Goal: Information Seeking & Learning: Stay updated

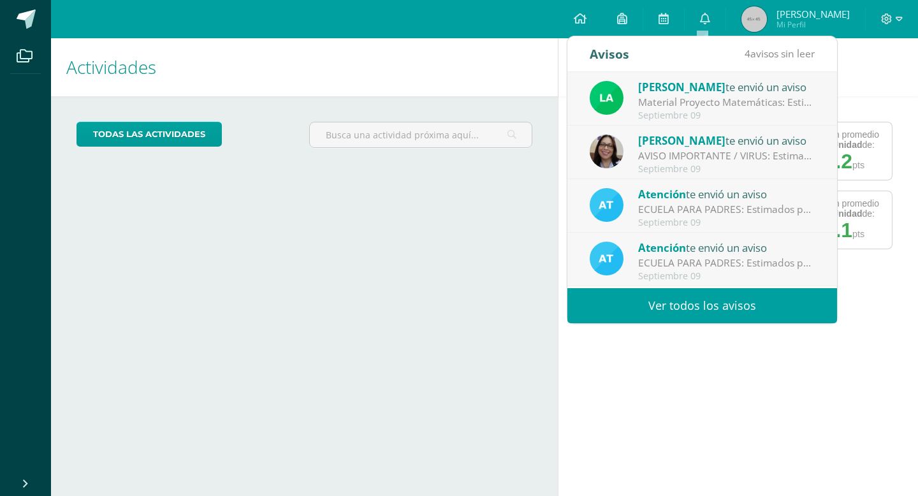
click at [747, 25] on img at bounding box center [753, 18] width 25 height 25
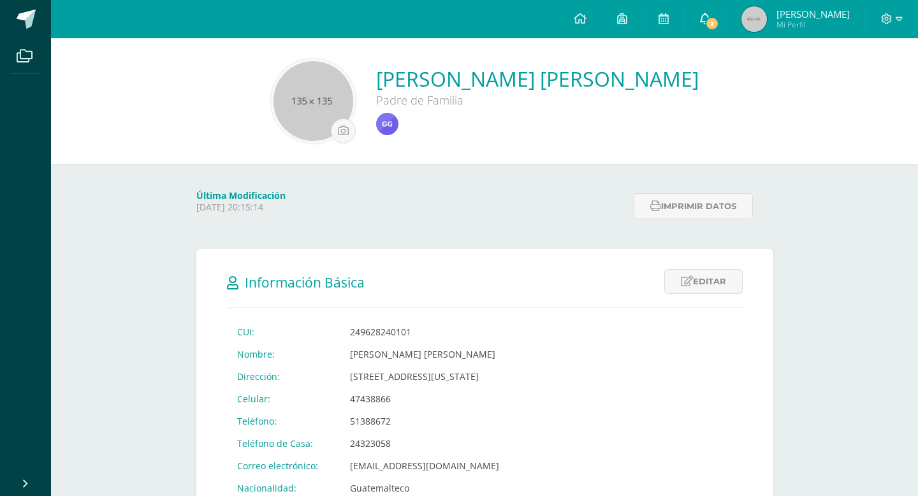
click at [705, 15] on icon at bounding box center [705, 18] width 10 height 11
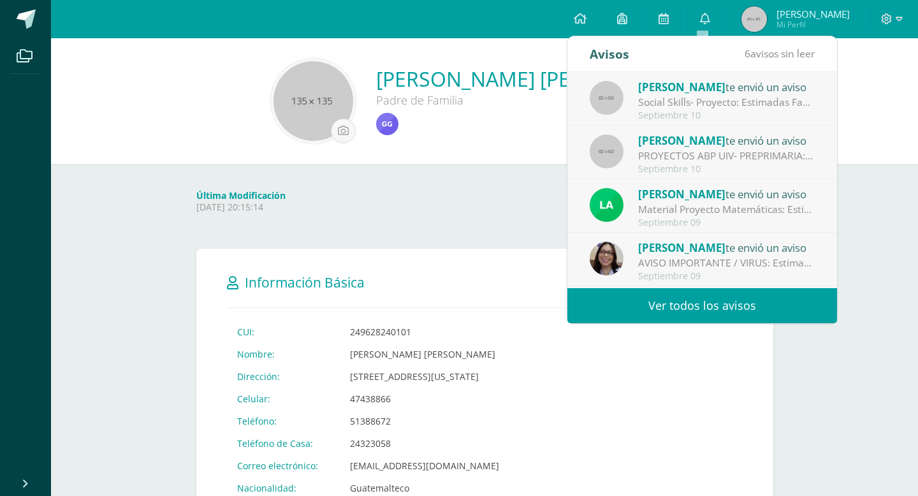
click at [701, 305] on link "Ver todos los avisos" at bounding box center [702, 305] width 270 height 35
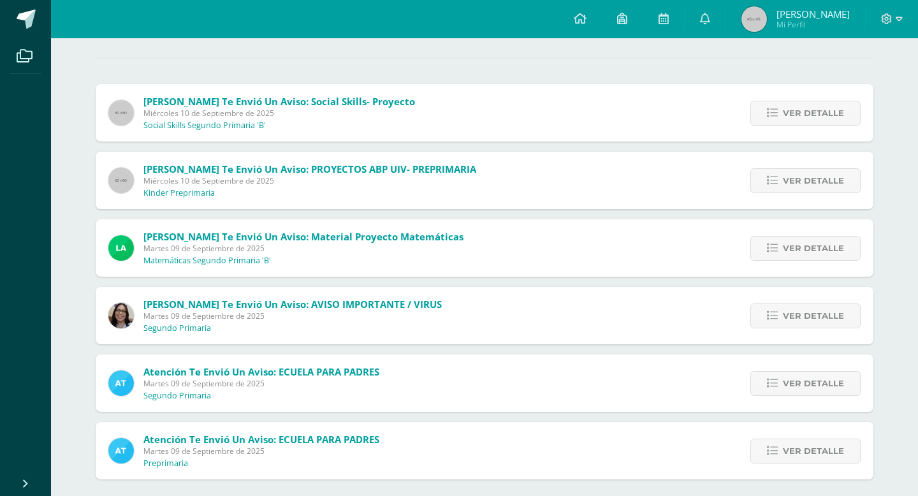
scroll to position [121, 0]
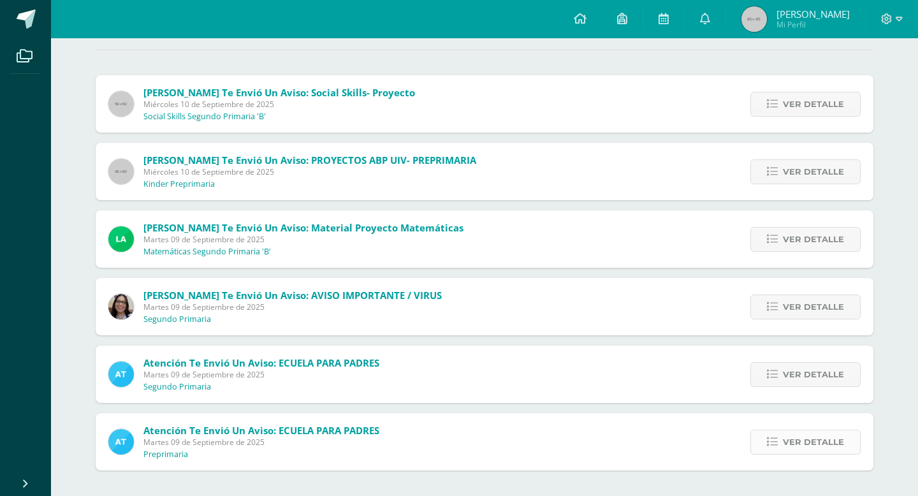
click at [814, 446] on span "Ver detalle" at bounding box center [813, 442] width 61 height 24
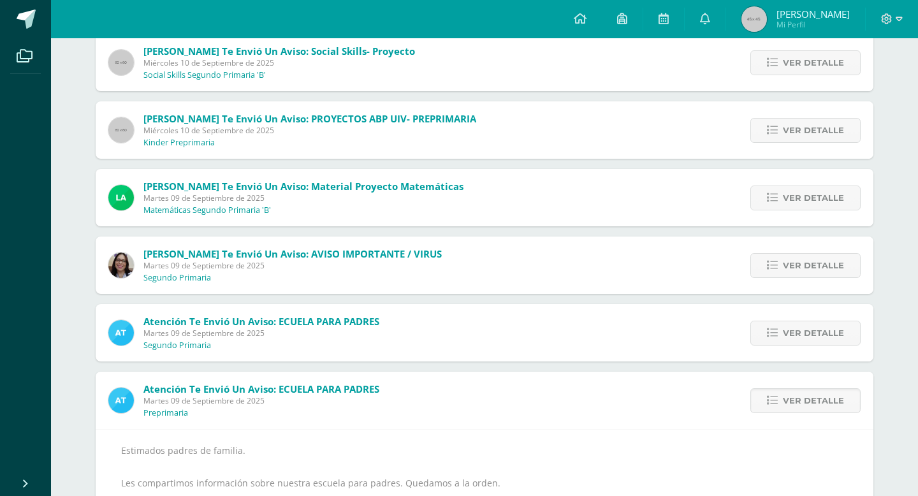
scroll to position [268, 0]
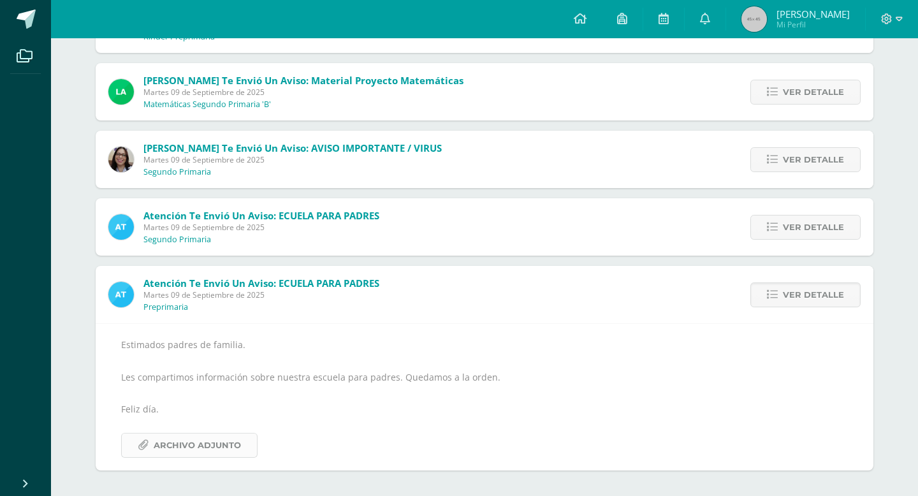
click at [221, 441] on span "Archivo Adjunto" at bounding box center [197, 445] width 87 height 24
click at [820, 230] on span "Ver detalle" at bounding box center [813, 227] width 61 height 24
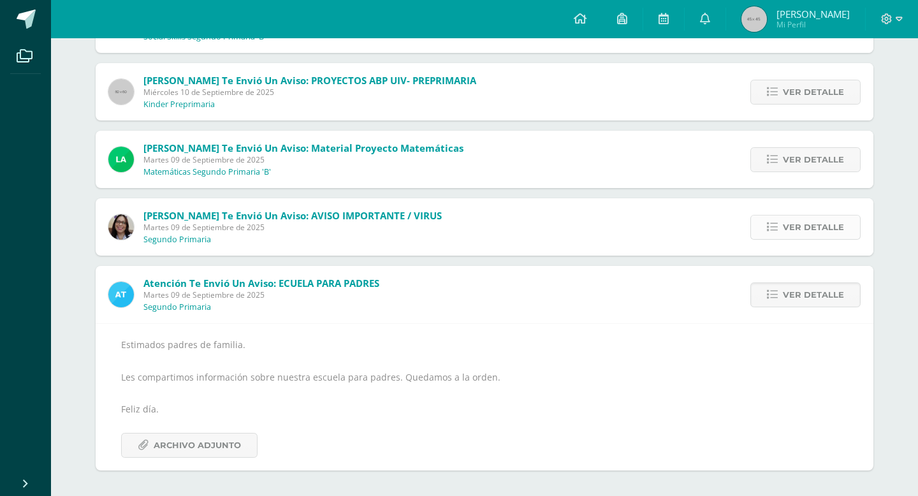
scroll to position [201, 0]
click at [819, 166] on span "Ver detalle" at bounding box center [813, 160] width 61 height 24
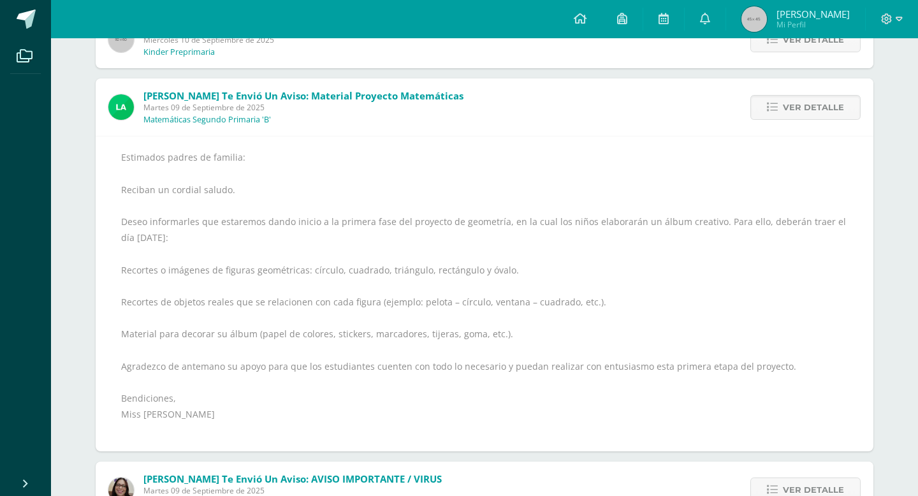
scroll to position [254, 0]
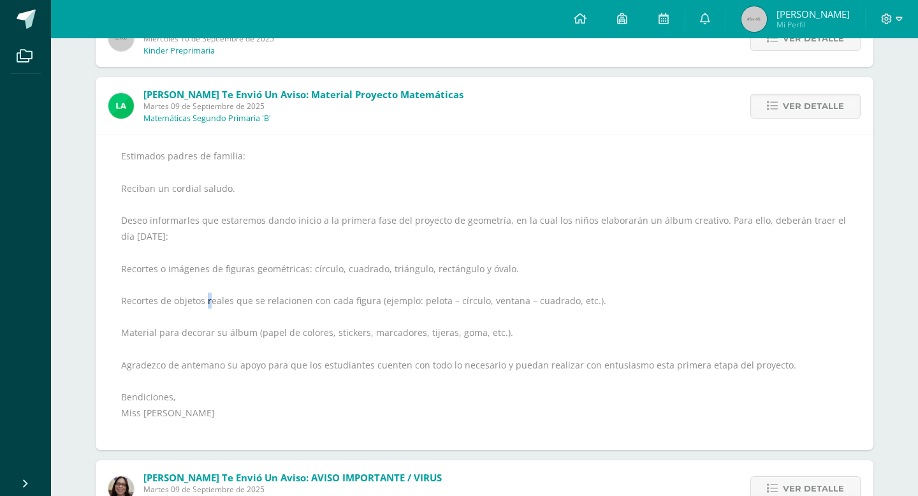
click at [209, 301] on div "Estimados padres de familia: Reciban un cordial saludo. Deseo informarles que e…" at bounding box center [484, 292] width 727 height 289
drag, startPoint x: 173, startPoint y: 300, endPoint x: 372, endPoint y: 301, distance: 198.9
click at [372, 301] on div "Estimados padres de familia: Reciban un cordial saludo. Deseo informarles que e…" at bounding box center [484, 292] width 727 height 289
copy div "objetos reales que se relacionen con cada figura"
click at [180, 244] on div "Estimados padres de familia: Reciban un cordial saludo. Deseo informarles que e…" at bounding box center [484, 292] width 727 height 289
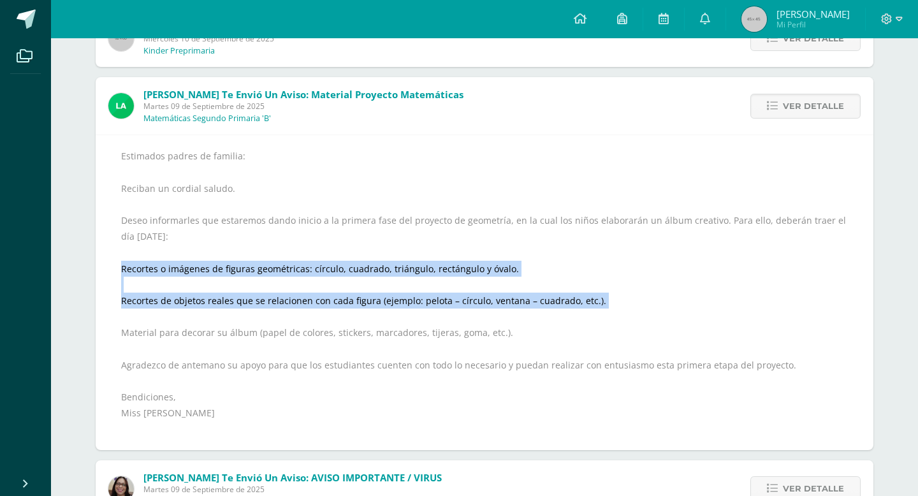
drag, startPoint x: 120, startPoint y: 270, endPoint x: 631, endPoint y: 314, distance: 512.5
click at [631, 314] on div "Estimados padres de familia: Reciban un cordial saludo. Deseo informarles que e…" at bounding box center [484, 292] width 727 height 289
copy div "Recortes o imágenes de figuras geométricas: círculo, cuadrado, triángulo, rectá…"
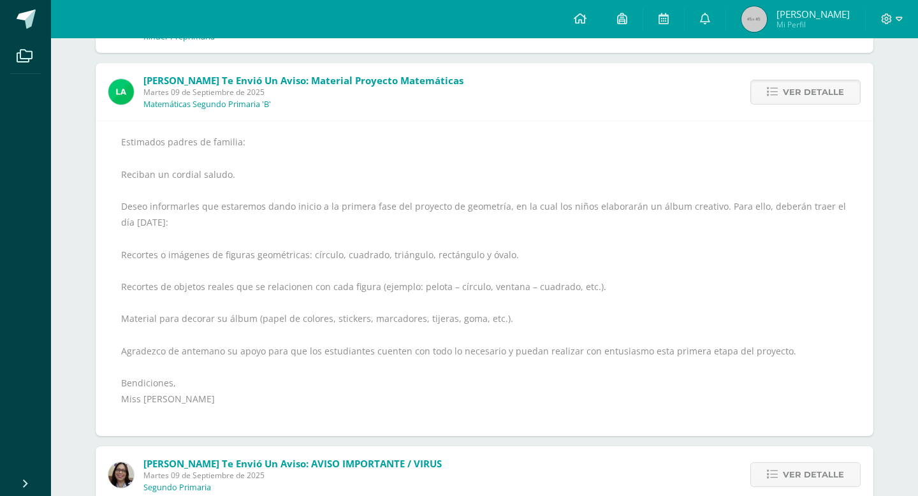
click at [292, 314] on div "Estimados padres de familia: Reciban un cordial saludo. Deseo informarles que e…" at bounding box center [484, 278] width 727 height 289
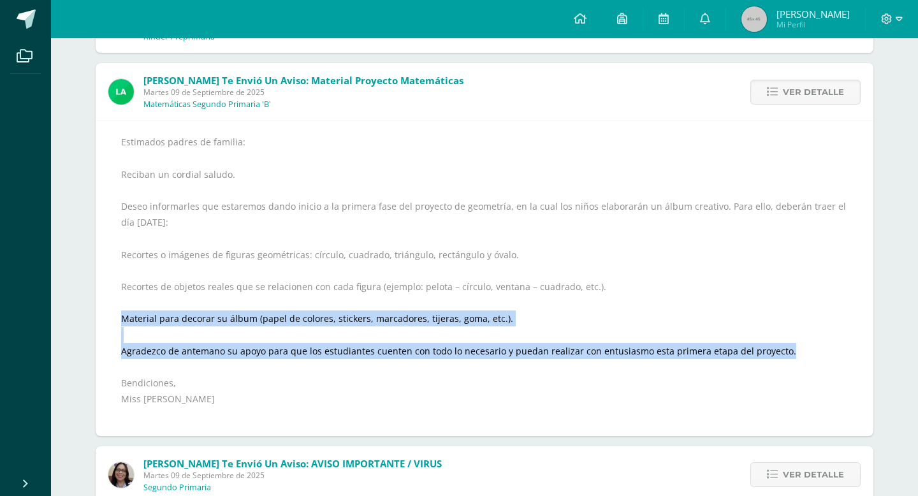
drag, startPoint x: 122, startPoint y: 321, endPoint x: 803, endPoint y: 346, distance: 680.6
click at [803, 346] on div "Estimados padres de familia: Reciban un cordial saludo. Deseo informarles que e…" at bounding box center [484, 278] width 727 height 289
copy div "Material para decorar su álbum (papel de colores, stickers, marcadores, tijeras…"
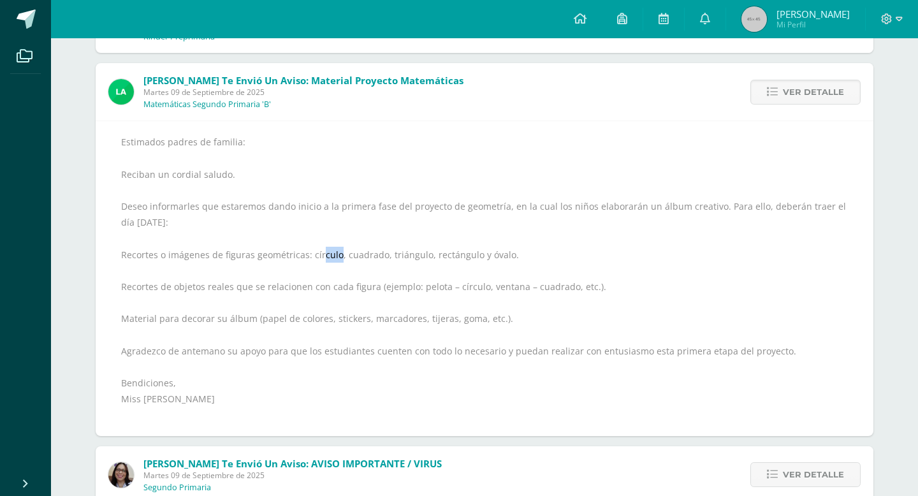
drag, startPoint x: 318, startPoint y: 257, endPoint x: 337, endPoint y: 259, distance: 18.6
click at [337, 259] on div "Estimados padres de familia: Reciban un cordial saludo. Deseo informarles que e…" at bounding box center [484, 278] width 727 height 289
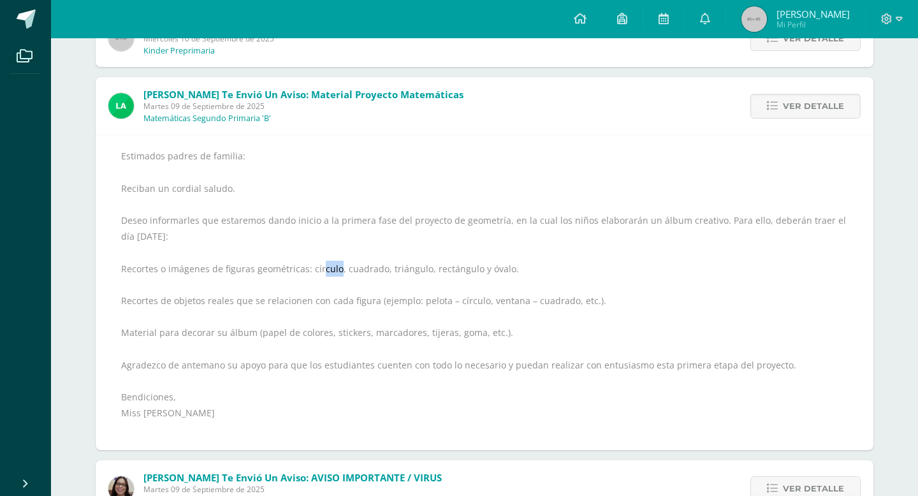
scroll to position [302, 0]
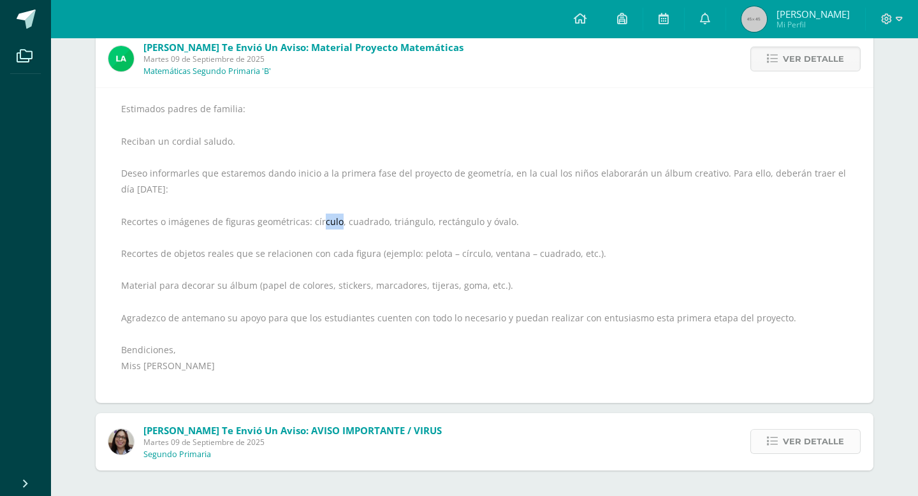
click at [800, 446] on span "Ver detalle" at bounding box center [813, 442] width 61 height 24
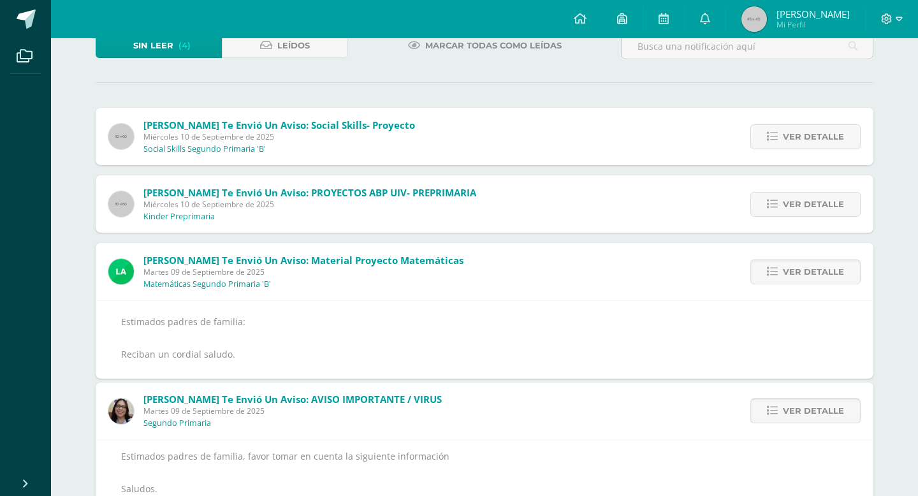
scroll to position [34, 0]
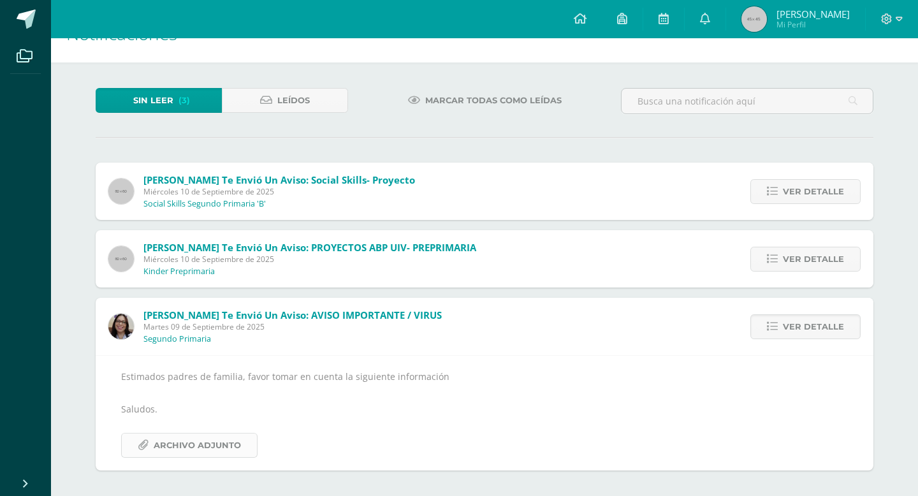
click at [217, 446] on span "Archivo Adjunto" at bounding box center [197, 445] width 87 height 24
click at [792, 258] on span "Ver detalle" at bounding box center [813, 259] width 61 height 24
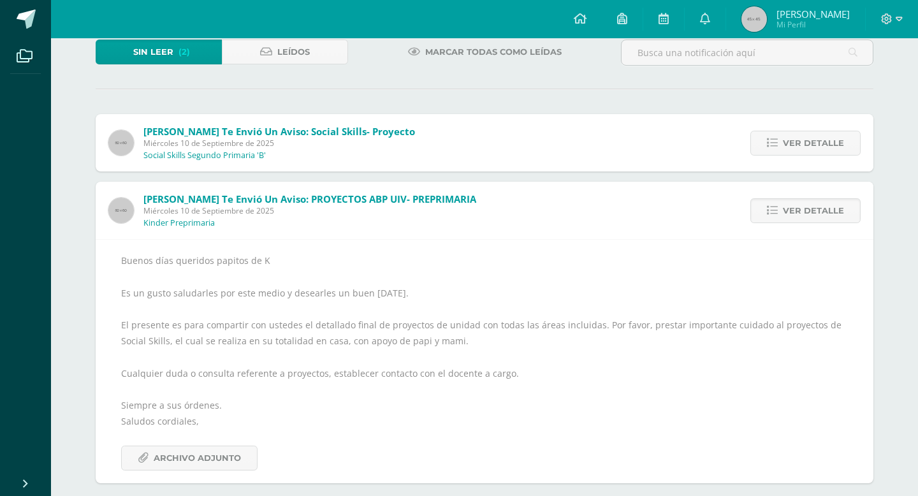
scroll to position [94, 0]
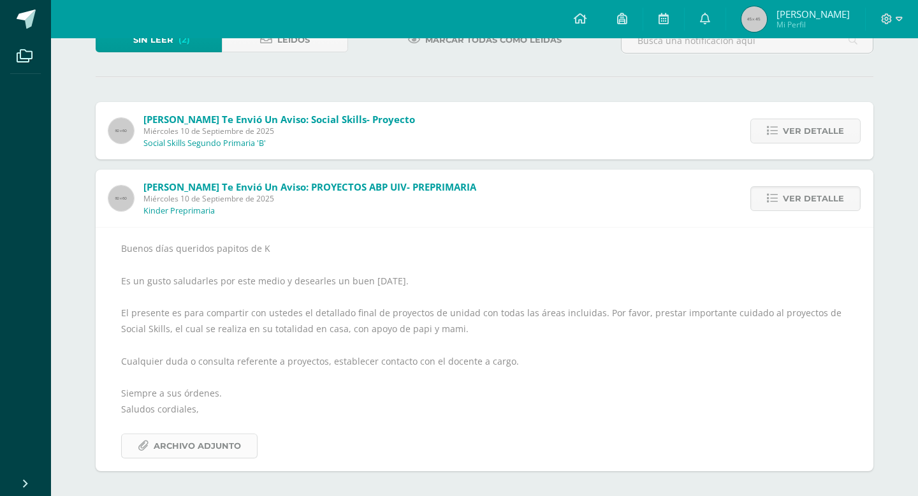
click at [232, 442] on span "Archivo Adjunto" at bounding box center [197, 446] width 87 height 24
click at [787, 121] on span "Ver detalle" at bounding box center [813, 131] width 61 height 24
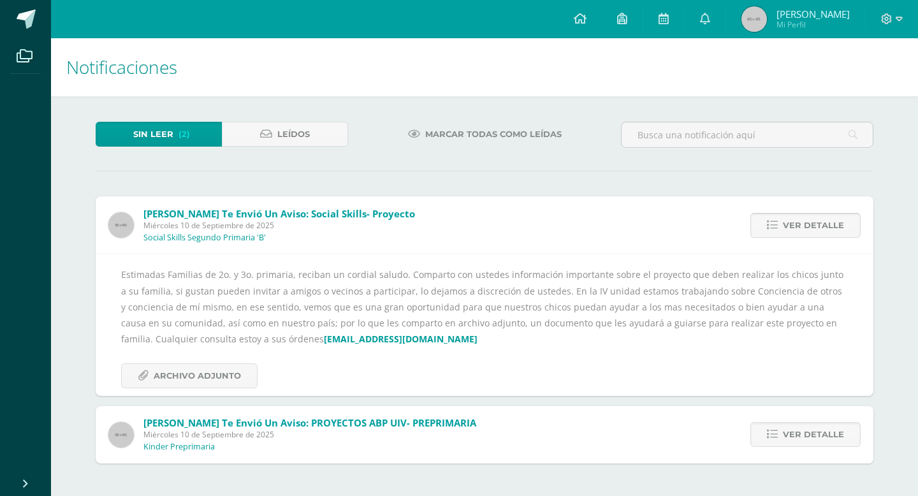
scroll to position [0, 0]
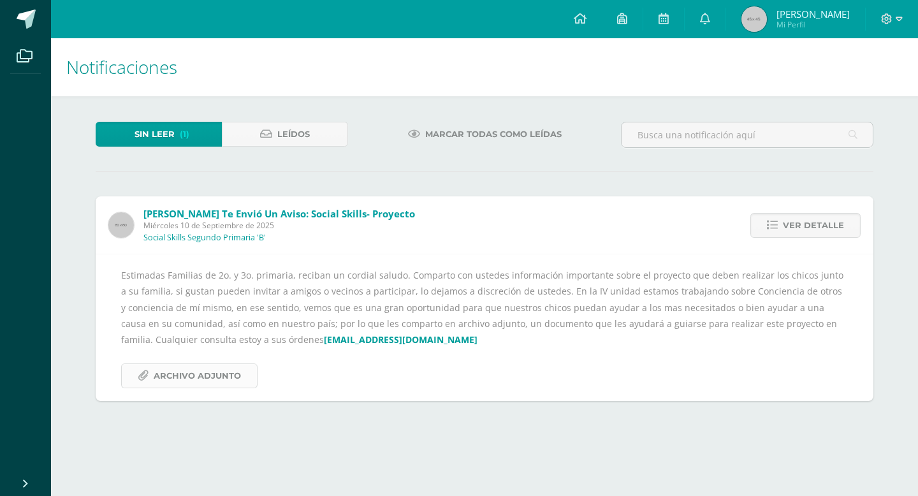
click at [208, 379] on span "Archivo Adjunto" at bounding box center [197, 376] width 87 height 24
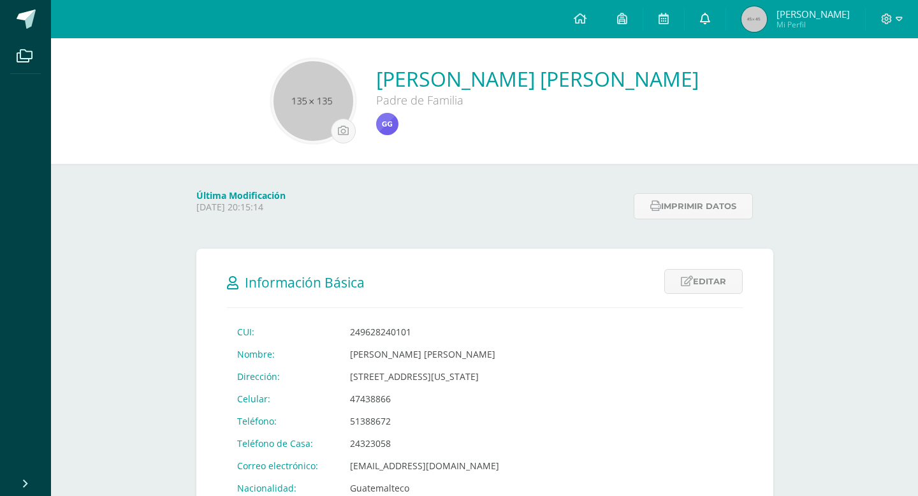
click at [694, 18] on link at bounding box center [705, 19] width 41 height 38
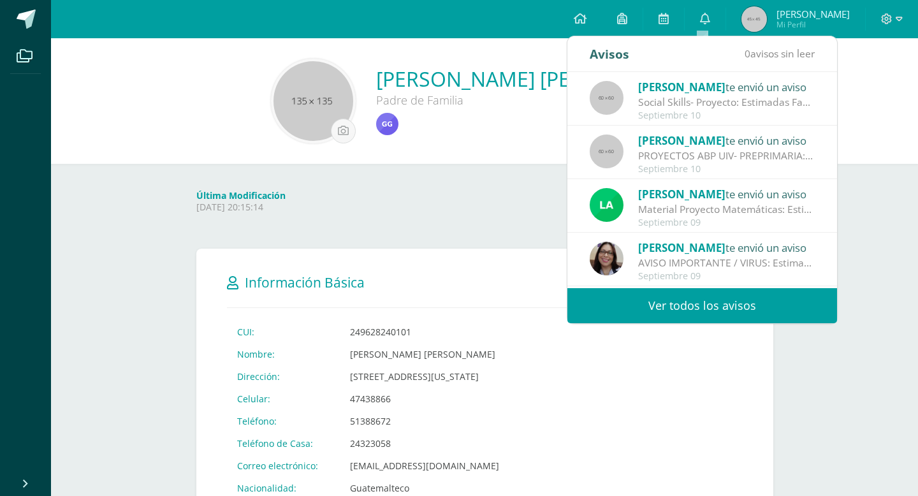
click at [657, 300] on link "Ver todos los avisos" at bounding box center [702, 305] width 270 height 35
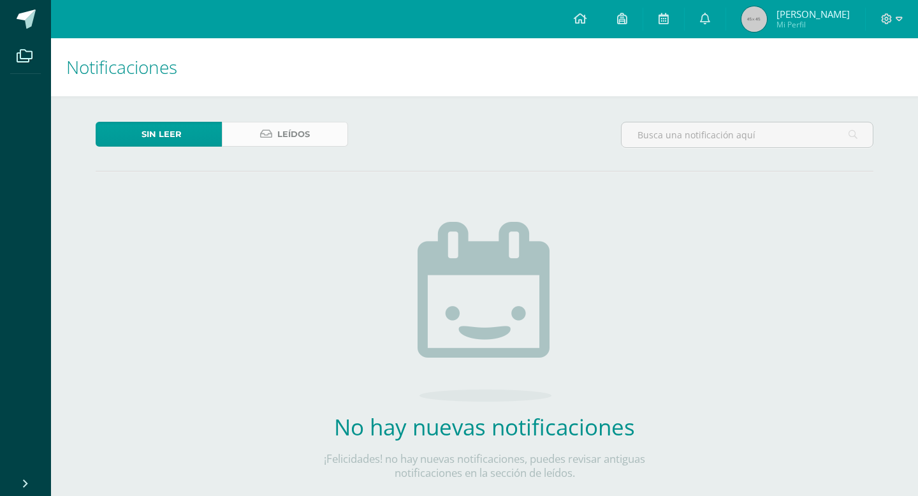
click at [277, 131] on link "Leídos" at bounding box center [285, 134] width 126 height 25
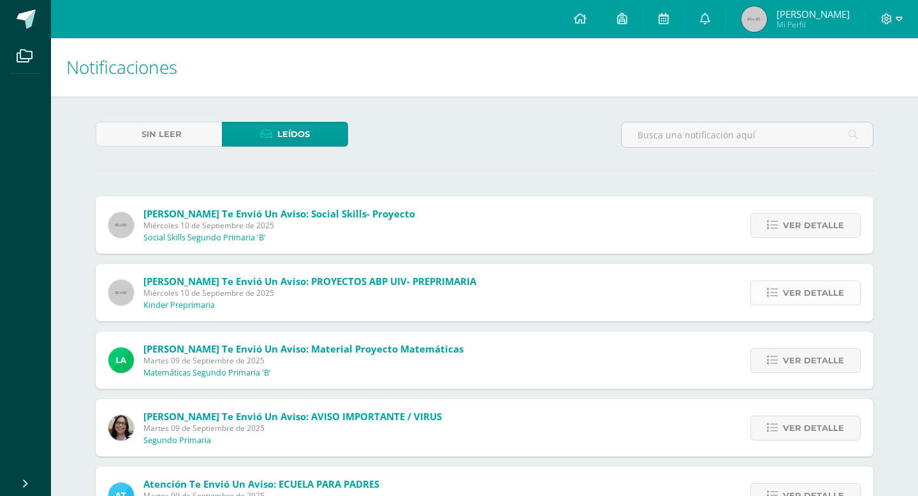
click at [768, 289] on link "Ver detalle" at bounding box center [805, 292] width 110 height 25
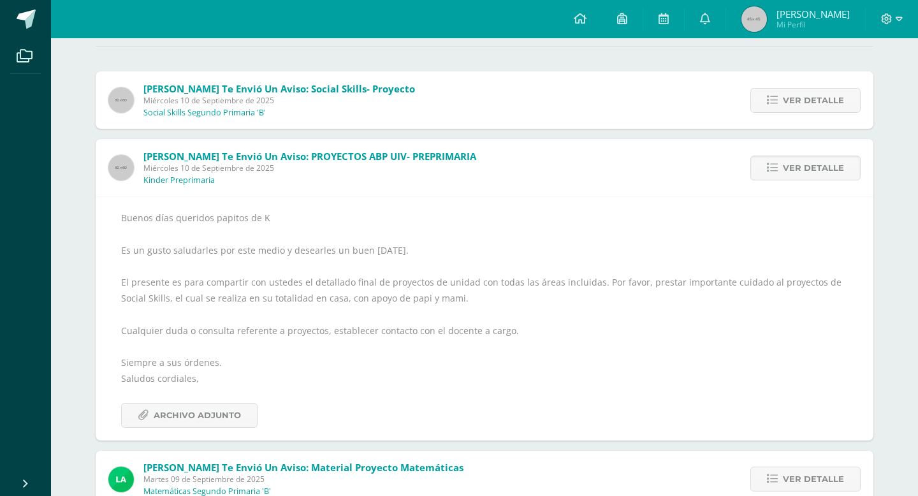
scroll to position [127, 0]
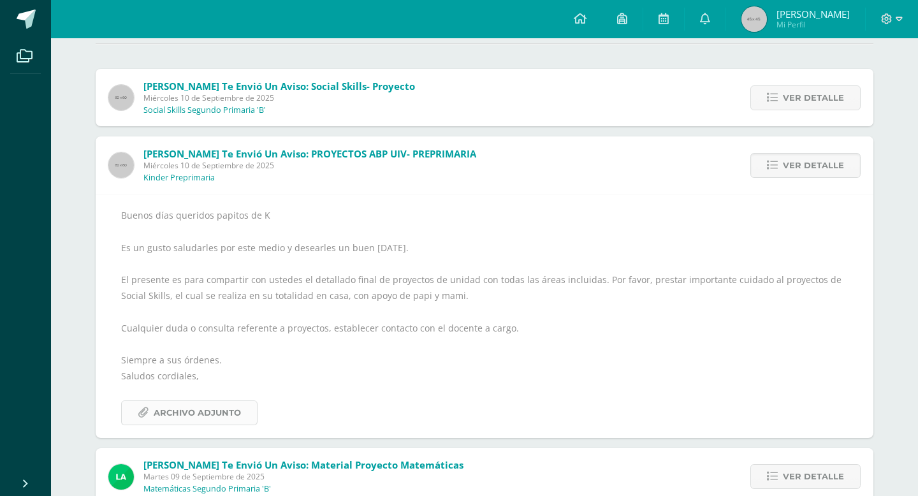
click at [226, 414] on span "Archivo Adjunto" at bounding box center [197, 413] width 87 height 24
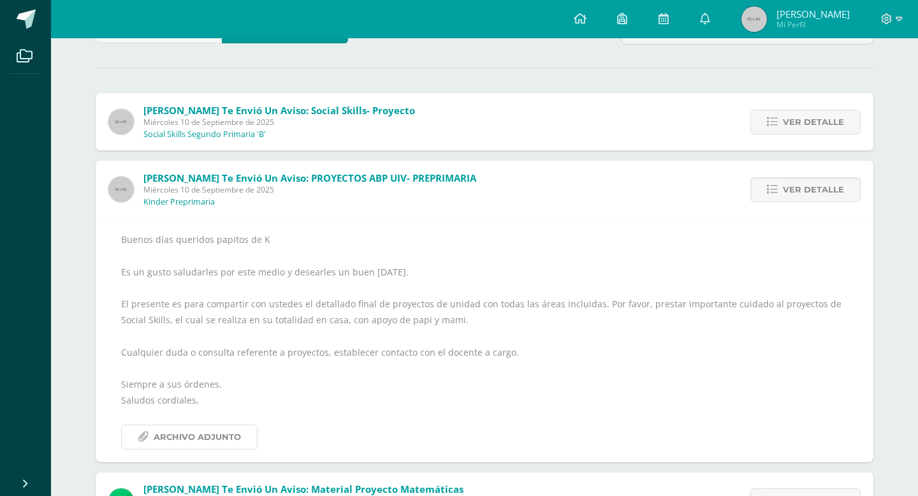
scroll to position [71, 0]
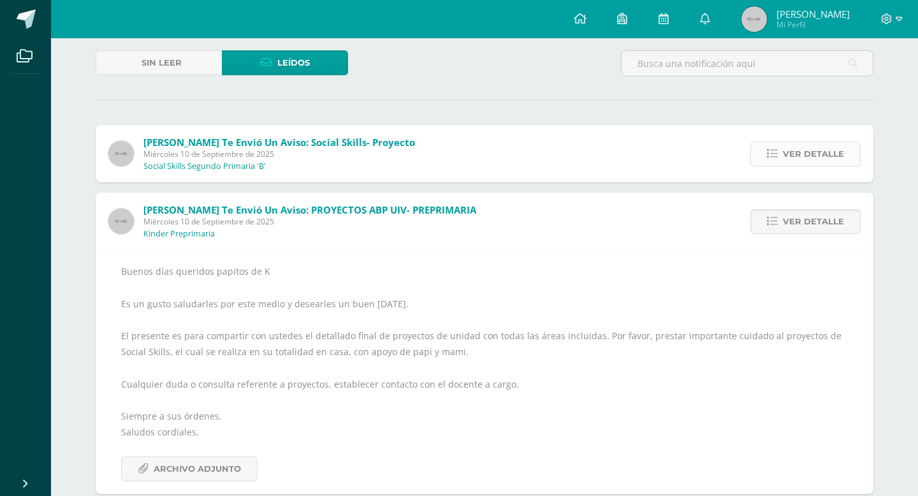
click at [794, 157] on span "Ver detalle" at bounding box center [813, 154] width 61 height 24
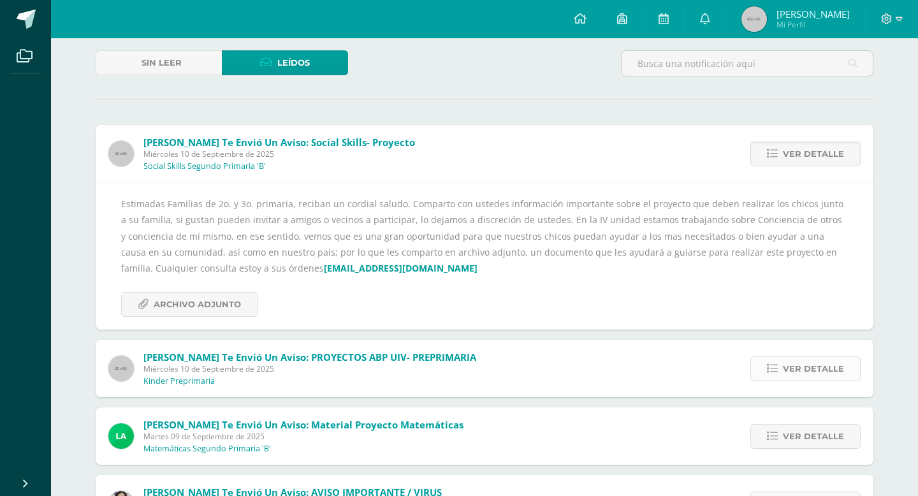
click at [789, 373] on span "Ver detalle" at bounding box center [813, 369] width 61 height 24
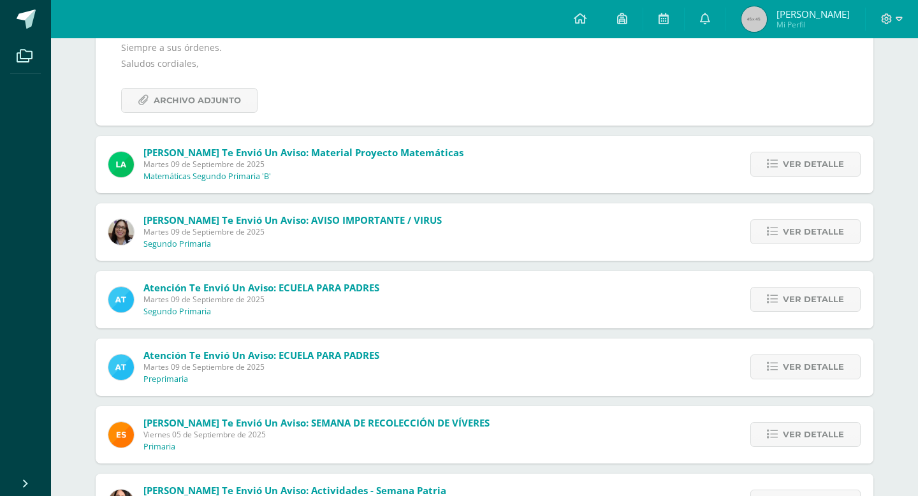
scroll to position [442, 0]
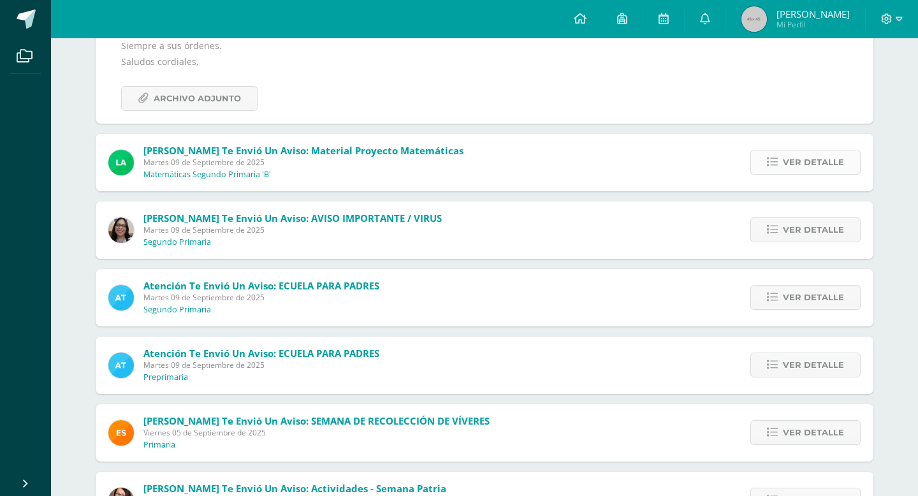
click at [805, 166] on span "Ver detalle" at bounding box center [813, 162] width 61 height 24
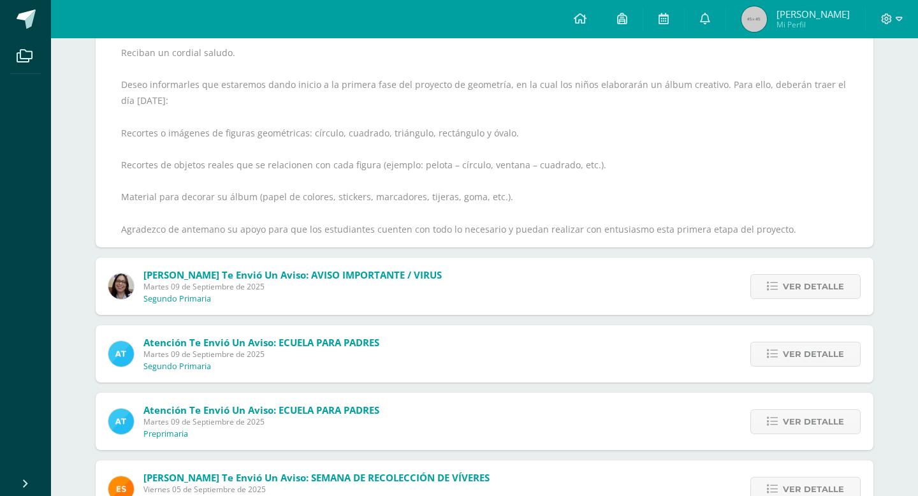
scroll to position [333, 0]
